Goal: Task Accomplishment & Management: Manage account settings

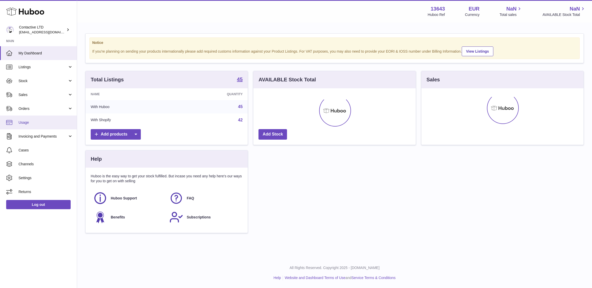
click at [36, 118] on link "Usage" at bounding box center [38, 123] width 77 height 14
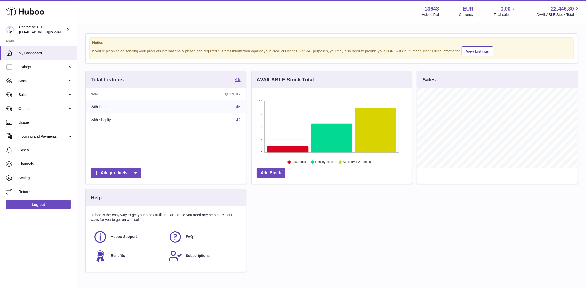
scroll to position [80, 160]
click at [43, 119] on link "Usage" at bounding box center [38, 123] width 77 height 14
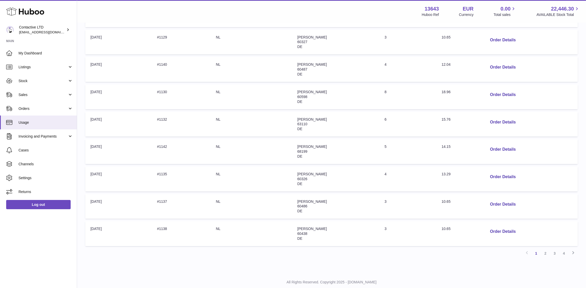
scroll to position [161, 0]
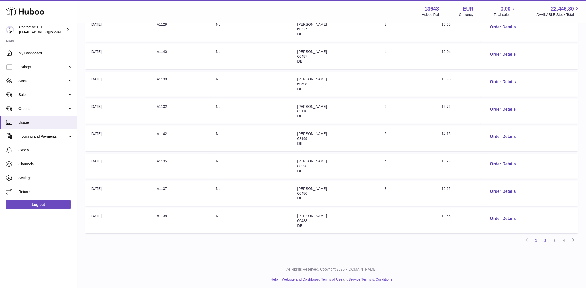
click at [545, 237] on link "2" at bounding box center [545, 240] width 9 height 9
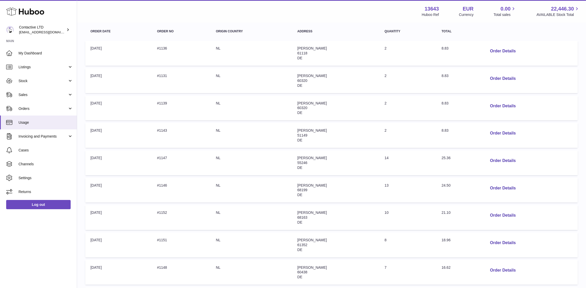
scroll to position [82, 0]
click at [511, 161] on button "Order Details" at bounding box center [503, 160] width 34 height 11
click at [422, 134] on div at bounding box center [293, 144] width 586 height 288
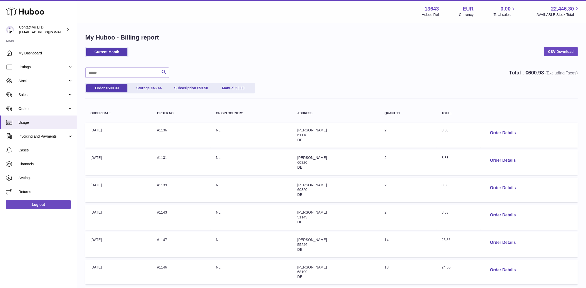
scroll to position [161, 0]
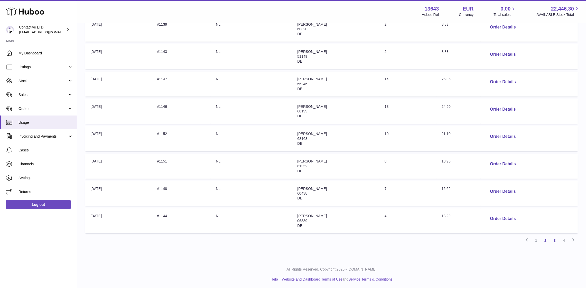
click at [557, 238] on link "3" at bounding box center [554, 240] width 9 height 9
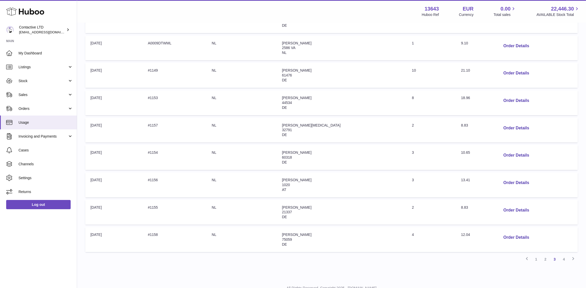
scroll to position [134, 0]
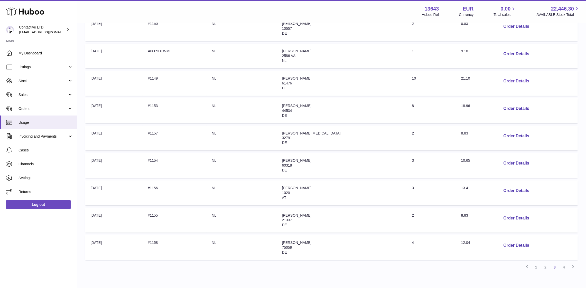
click at [512, 81] on button "Order Details" at bounding box center [516, 81] width 34 height 11
click at [428, 107] on div at bounding box center [293, 144] width 586 height 288
click at [33, 155] on link "Cases" at bounding box center [38, 150] width 77 height 14
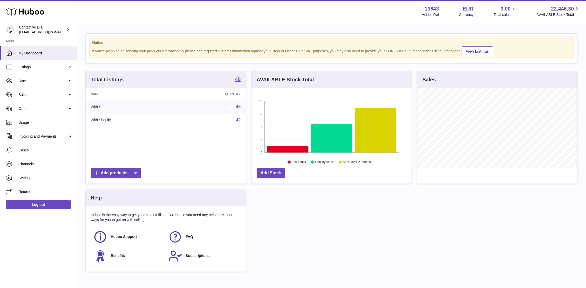
scroll to position [80, 160]
click at [44, 90] on link "Sales" at bounding box center [38, 95] width 77 height 14
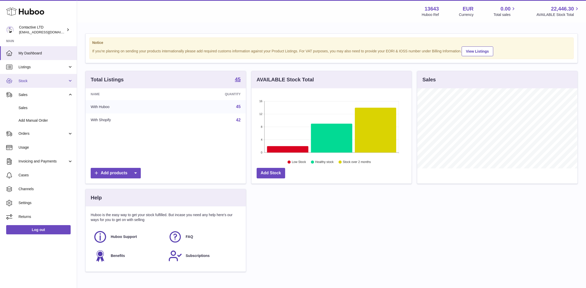
click at [42, 84] on link "Stock" at bounding box center [38, 81] width 77 height 14
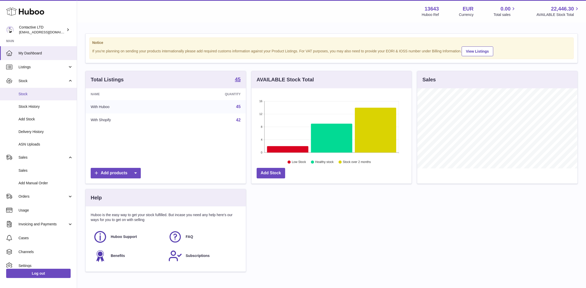
click at [40, 96] on span "Stock" at bounding box center [45, 94] width 54 height 5
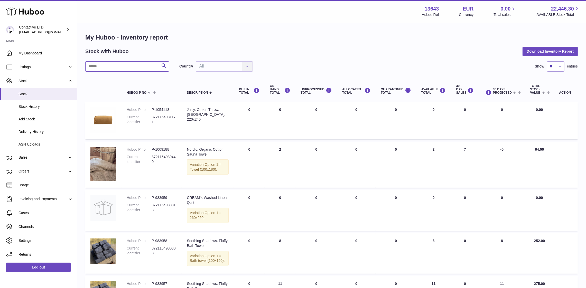
click at [135, 70] on input "text" at bounding box center [127, 66] width 84 height 10
type input "*******"
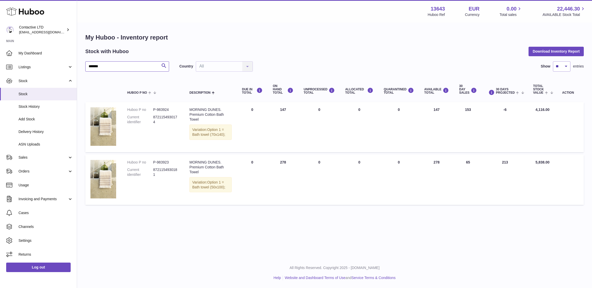
type input "*******"
drag, startPoint x: 178, startPoint y: 162, endPoint x: 151, endPoint y: 163, distance: 26.2
click at [151, 163] on dl "Huboo P no P-983923 Current identifier 8721154930181" at bounding box center [153, 170] width 52 height 20
copy dl "P-983923"
drag, startPoint x: 125, startPoint y: 162, endPoint x: 146, endPoint y: 162, distance: 21.1
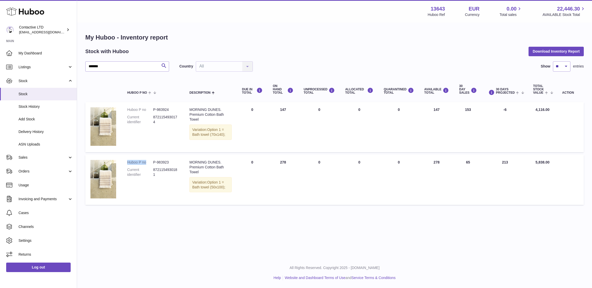
click at [147, 162] on td "Huboo P no P-983923 Current identifier 8721154930181" at bounding box center [153, 180] width 62 height 50
copy dt "Huboo P no"
click at [41, 181] on link "Usage" at bounding box center [38, 185] width 77 height 14
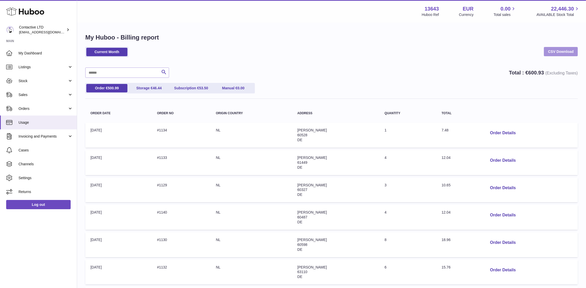
click at [548, 53] on link "CSV Download" at bounding box center [561, 51] width 34 height 9
